Goal: Task Accomplishment & Management: Complete application form

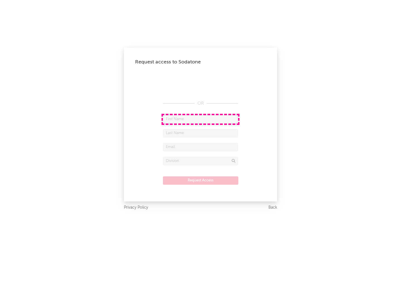
click at [200, 119] on input "text" at bounding box center [200, 119] width 75 height 8
type input "[PERSON_NAME]"
click at [200, 133] on input "text" at bounding box center [200, 133] width 75 height 8
type input "[PERSON_NAME]"
click at [200, 147] on input "text" at bounding box center [200, 147] width 75 height 8
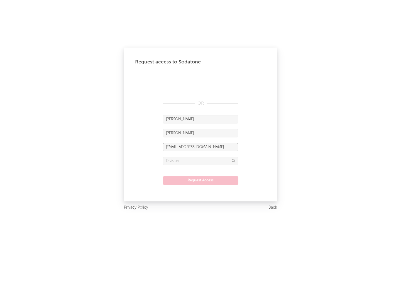
type input "[EMAIL_ADDRESS][DOMAIN_NAME]"
click at [200, 161] on input "text" at bounding box center [200, 161] width 75 height 8
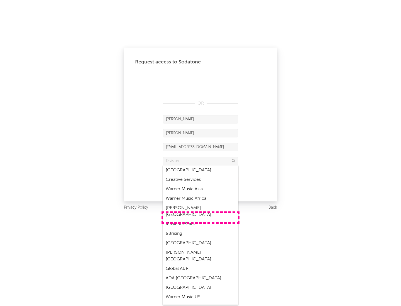
click at [200, 219] on div "Music All Stars" at bounding box center [200, 223] width 75 height 9
type input "Music All Stars"
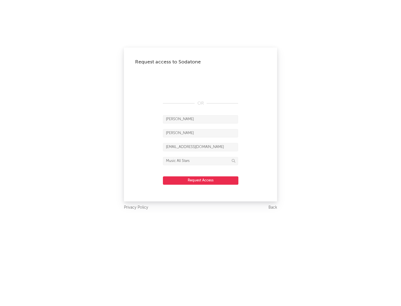
click at [200, 180] on button "Request Access" at bounding box center [200, 180] width 75 height 8
